Goal: Information Seeking & Learning: Learn about a topic

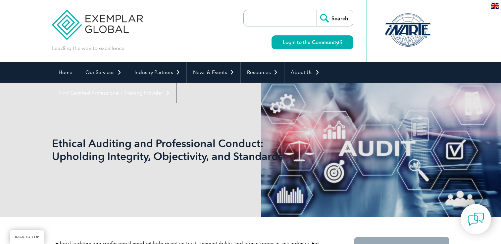
scroll to position [199, 0]
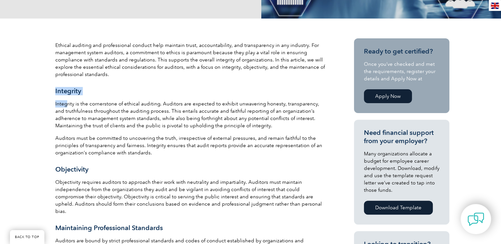
drag, startPoint x: 0, startPoint y: 0, endPoint x: 103, endPoint y: 95, distance: 140.4
click at [103, 95] on div "Ethical auditing and professional conduct help maintain trust, accountability, …" at bounding box center [191, 202] width 272 height 321
click at [100, 95] on div "Ethical auditing and professional conduct help maintain trust, accountability, …" at bounding box center [191, 202] width 272 height 321
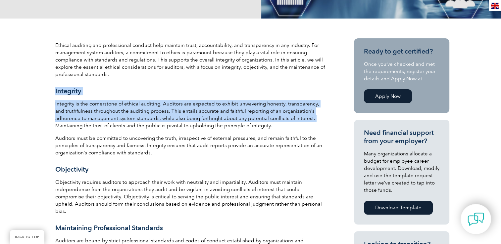
drag, startPoint x: 54, startPoint y: 90, endPoint x: 285, endPoint y: 119, distance: 232.6
copy div "Integrity Integrity is the cornerstone of ethical auditing. Auditors are expect…"
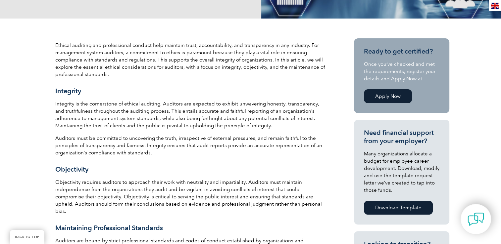
click at [195, 183] on p "Objectivity requires auditors to approach their work with neutrality and impart…" at bounding box center [191, 197] width 272 height 36
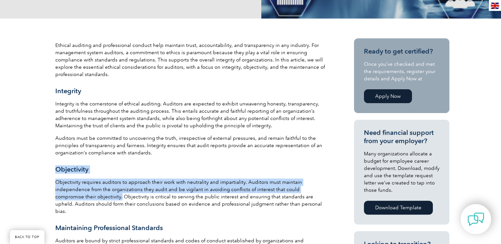
drag, startPoint x: 54, startPoint y: 171, endPoint x: 91, endPoint y: 196, distance: 45.0
copy div "Objectivity Objectivity requires auditors to approach their work with neutralit…"
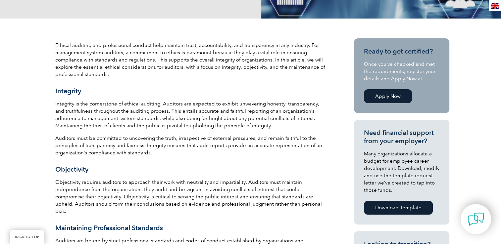
click at [232, 226] on div "Ethical auditing and professional conduct help maintain trust, accountability, …" at bounding box center [191, 202] width 272 height 321
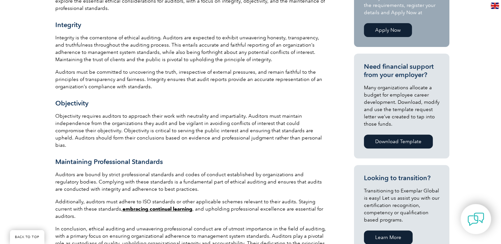
scroll to position [278, 0]
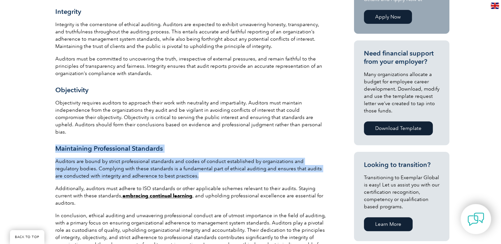
drag, startPoint x: 55, startPoint y: 142, endPoint x: 165, endPoint y: 167, distance: 112.7
click at [165, 167] on div "Ethical auditing and professional conduct help maintain trust, accountability, …" at bounding box center [191, 122] width 272 height 321
copy div "Maintaining Professional Standards Auditors are bound by strict professional st…"
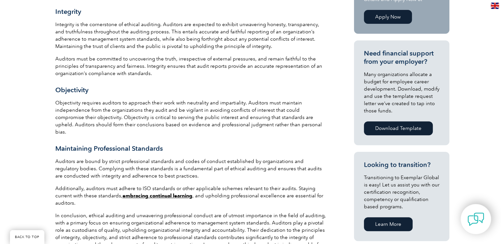
click at [246, 217] on p "In conclusion, ethical auditing and unwavering professional conduct are of utmo…" at bounding box center [191, 237] width 272 height 51
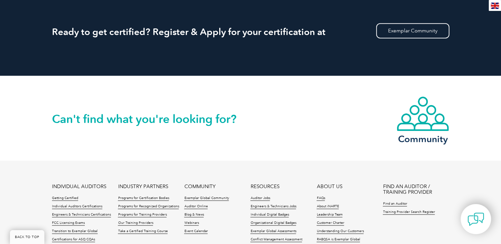
scroll to position [742, 0]
